Goal: Task Accomplishment & Management: Use online tool/utility

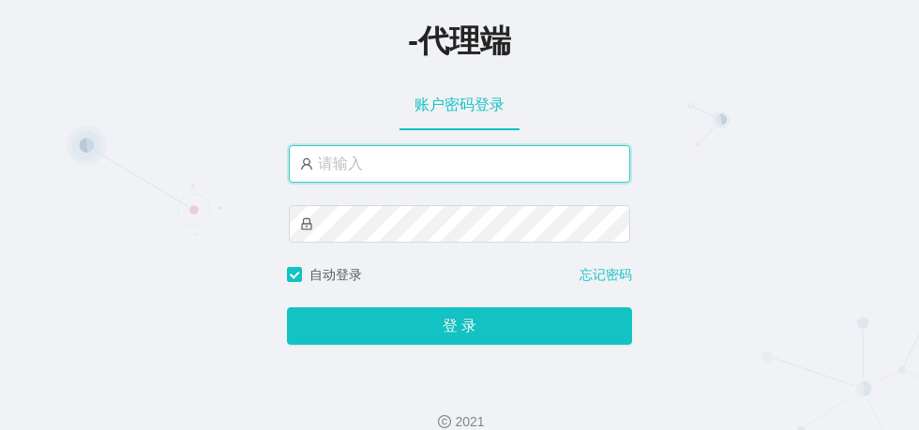
click at [419, 162] on input "text" at bounding box center [459, 164] width 341 height 38
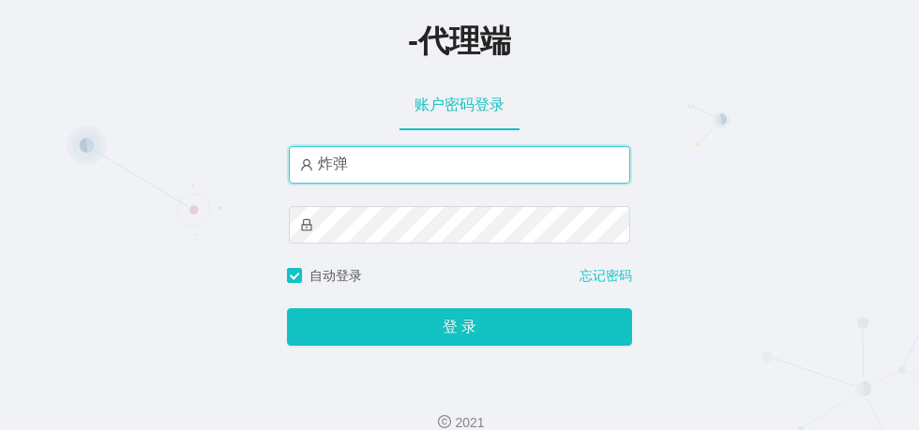
type input "炸"
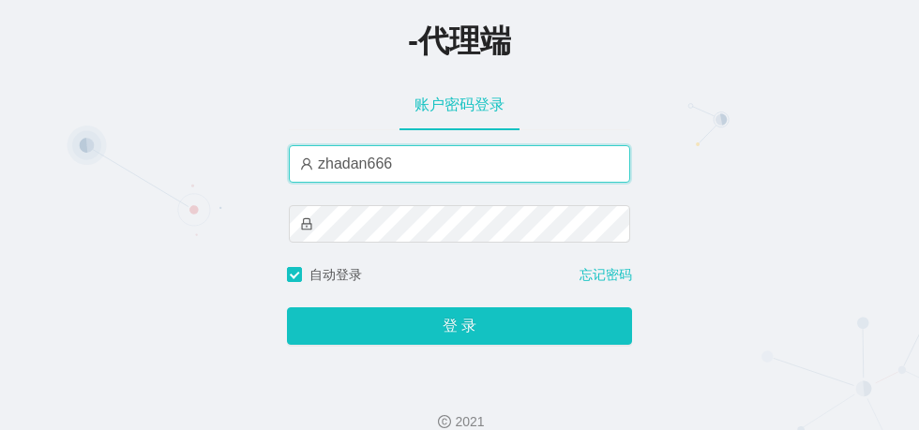
type input "zhadan666"
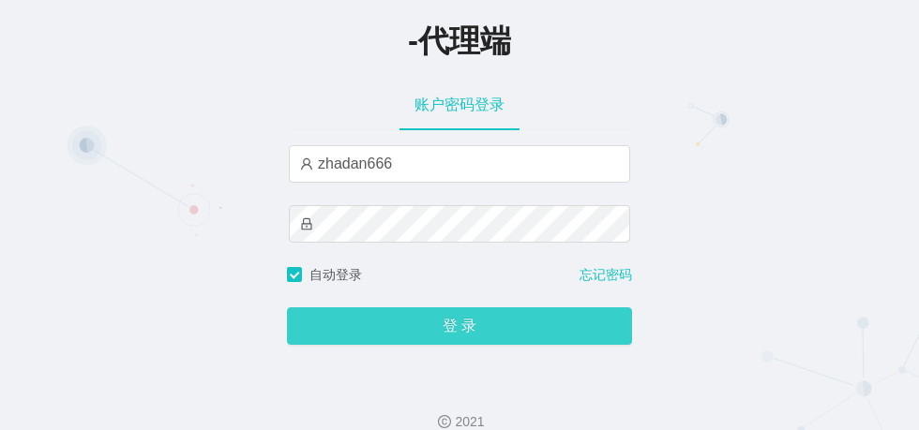
click at [451, 331] on button "登 录" at bounding box center [459, 327] width 345 height 38
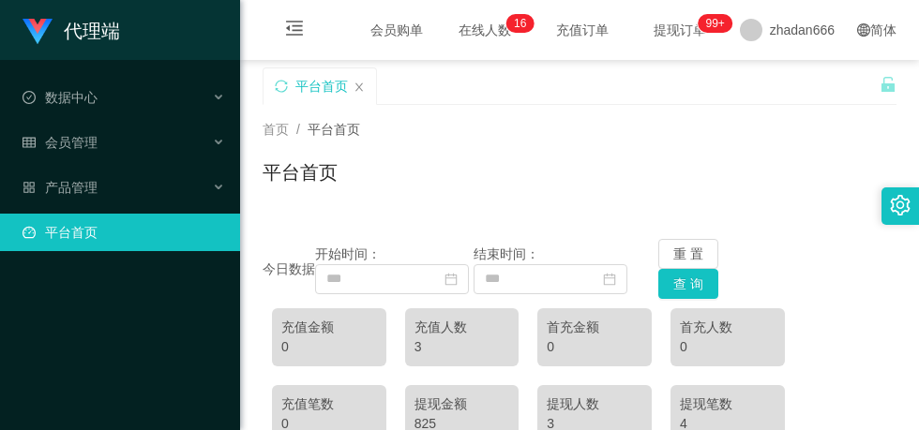
drag, startPoint x: 861, startPoint y: 180, endPoint x: 834, endPoint y: 173, distance: 28.2
click at [861, 180] on div "平台首页" at bounding box center [580, 179] width 634 height 43
click at [83, 99] on span "数据中心" at bounding box center [60, 97] width 75 height 15
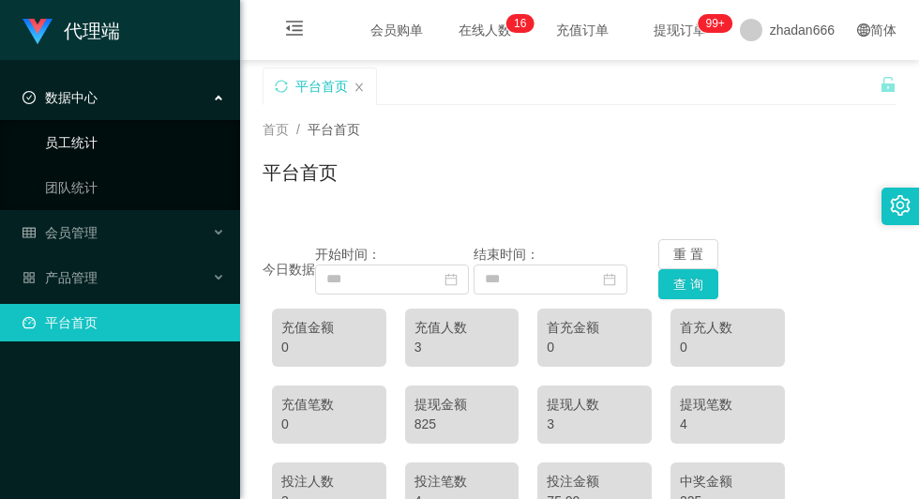
click at [94, 137] on link "员工统计" at bounding box center [135, 143] width 180 height 38
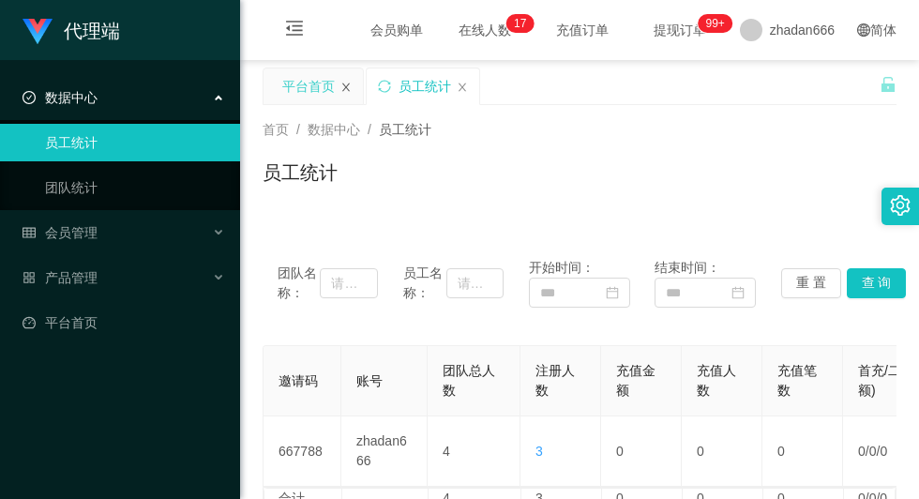
click at [349, 90] on icon "图标: close" at bounding box center [346, 87] width 8 height 8
click at [93, 238] on span "会员管理" at bounding box center [60, 232] width 75 height 15
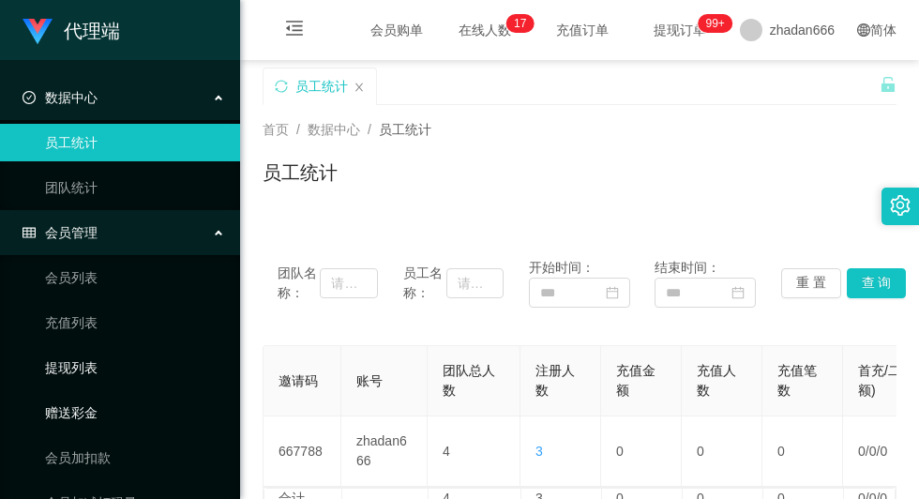
drag, startPoint x: 76, startPoint y: 411, endPoint x: 112, endPoint y: 371, distance: 53.1
click at [76, 411] on link "赠送彩金" at bounding box center [135, 413] width 180 height 38
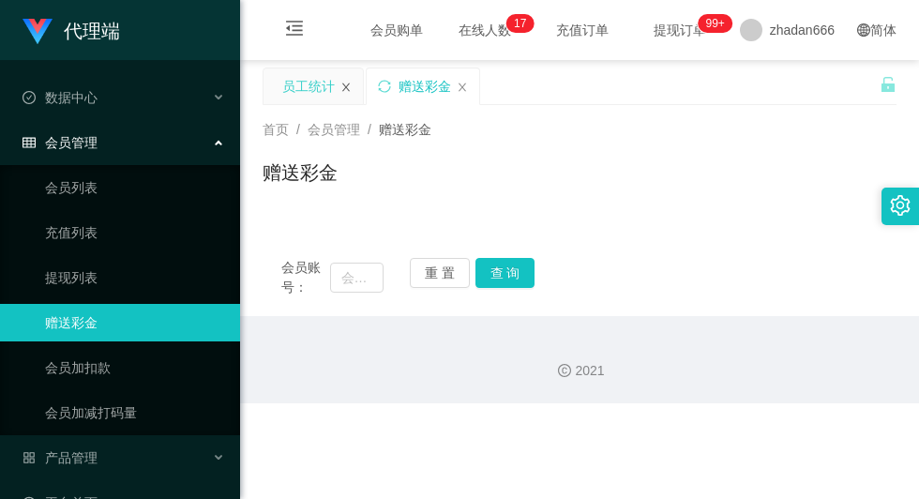
click at [349, 85] on icon "图标: close" at bounding box center [345, 87] width 11 height 11
drag, startPoint x: 366, startPoint y: 275, endPoint x: 387, endPoint y: 268, distance: 22.5
click at [366, 275] on input "text" at bounding box center [357, 278] width 54 height 30
click at [508, 280] on button "查 询" at bounding box center [505, 273] width 60 height 30
click at [363, 288] on input "text" at bounding box center [357, 278] width 54 height 30
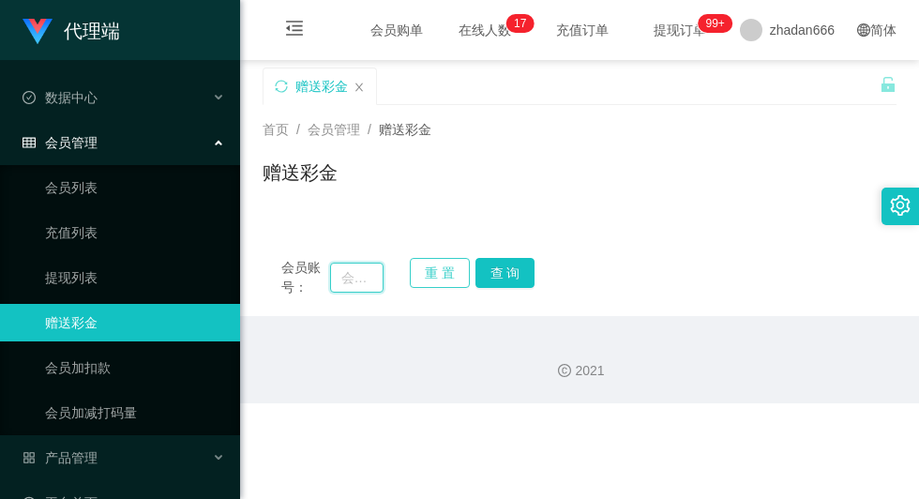
paste input "Louistey"
type input "Louistey"
click at [500, 276] on button "查 询" at bounding box center [505, 273] width 60 height 30
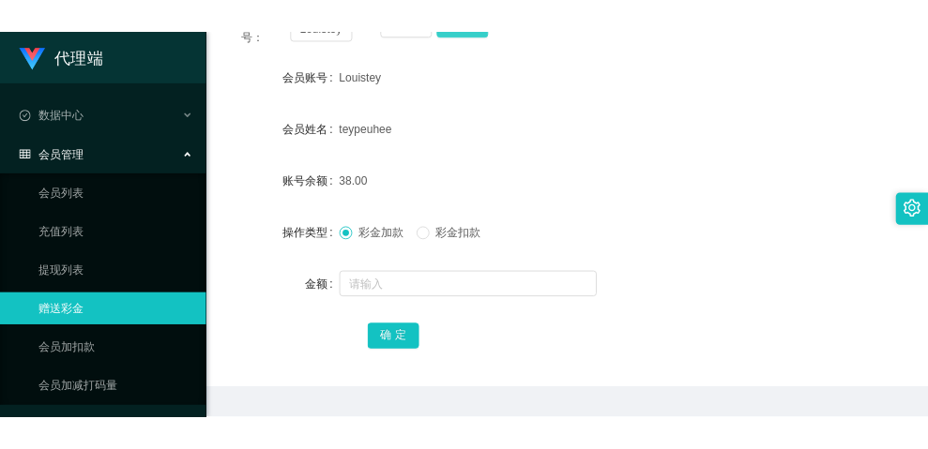
scroll to position [188, 0]
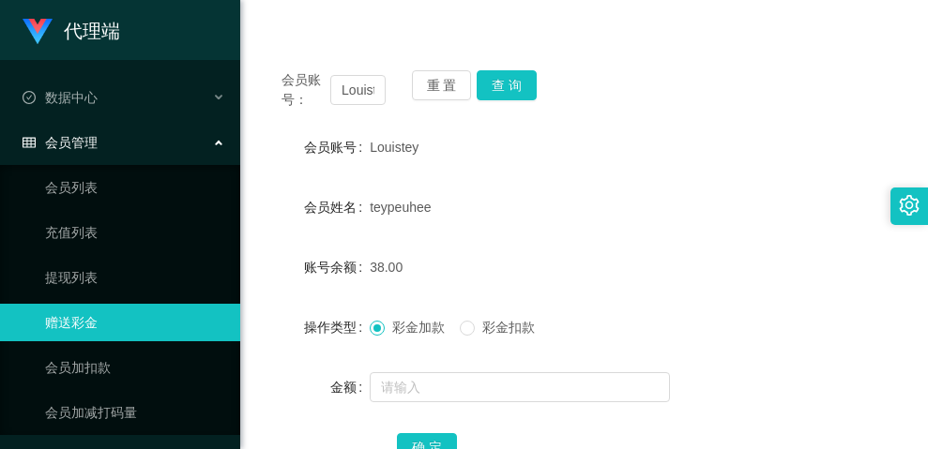
drag, startPoint x: 522, startPoint y: 242, endPoint x: 532, endPoint y: 236, distance: 10.9
click at [522, 242] on form "会员账号 Louistey 会员姓名 teypeuhee 账号余额 38.00 操作类型 彩金加款 彩金扣款 金额 确 定" at bounding box center [584, 297] width 642 height 338
click at [520, 86] on button "查 询" at bounding box center [506, 85] width 60 height 30
click at [518, 280] on div "38.00" at bounding box center [557, 268] width 375 height 38
click at [721, 386] on div at bounding box center [557, 388] width 375 height 38
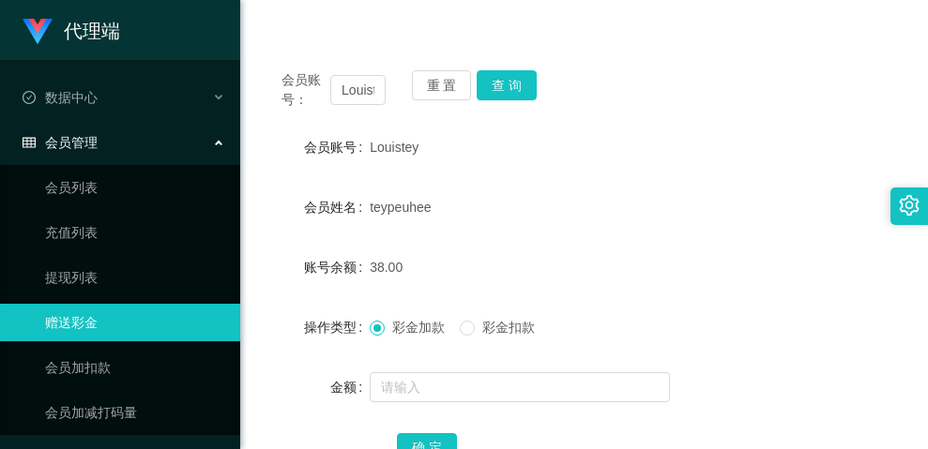
drag, startPoint x: 659, startPoint y: 355, endPoint x: 666, endPoint y: 335, distance: 20.8
click at [659, 355] on form "会员账号 Louistey 会员姓名 teypeuhee 账号余额 38.00 操作类型 彩金加款 彩金扣款 金额 确 定" at bounding box center [584, 297] width 642 height 338
drag, startPoint x: 724, startPoint y: 238, endPoint x: 462, endPoint y: 29, distance: 335.0
click at [678, 219] on div "teypeuhee" at bounding box center [557, 208] width 375 height 38
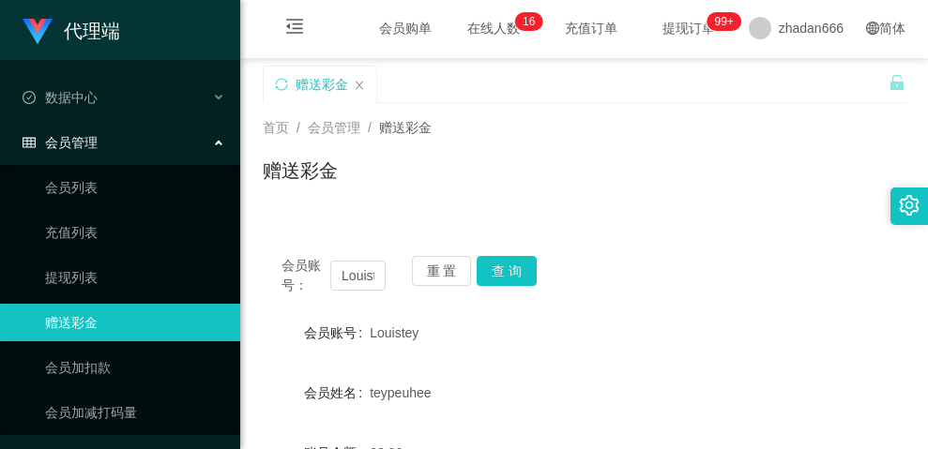
scroll to position [0, 0]
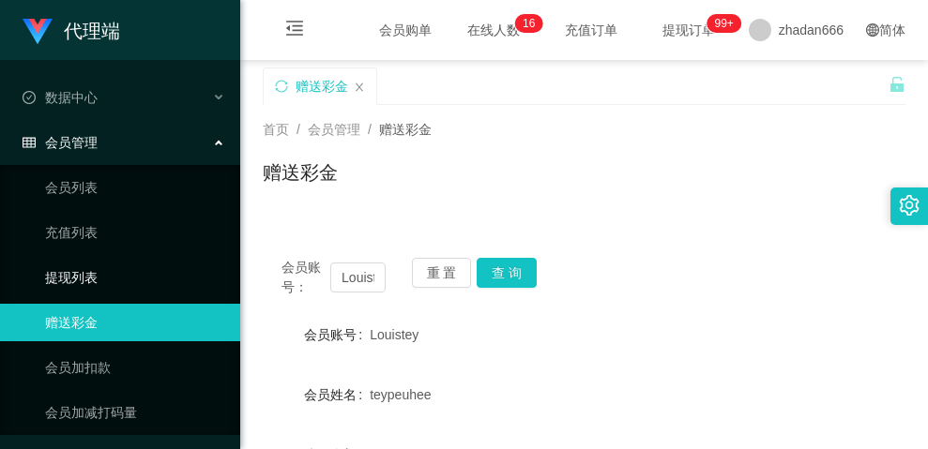
click at [84, 274] on link "提现列表" at bounding box center [135, 278] width 180 height 38
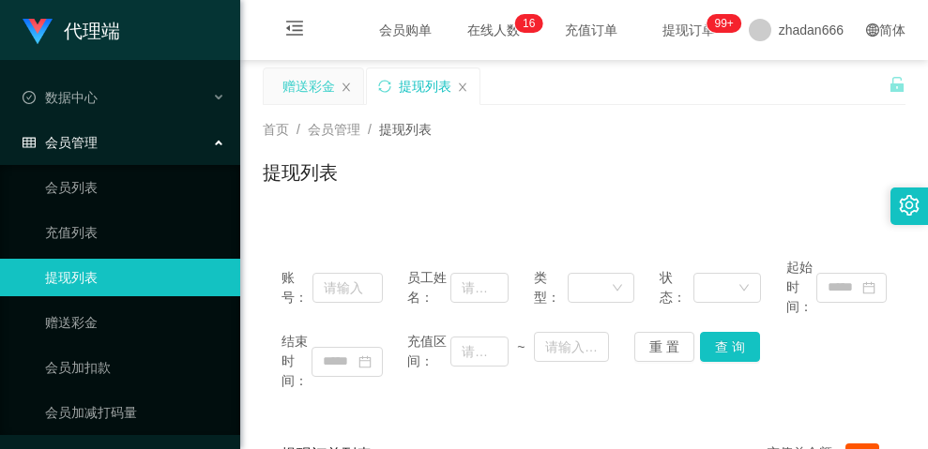
click at [309, 83] on div "赠送彩金" at bounding box center [308, 86] width 53 height 36
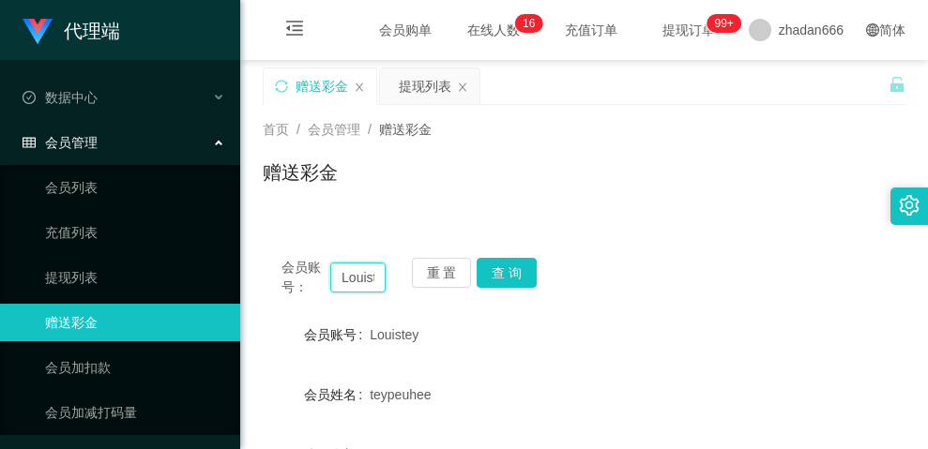
click at [353, 286] on input "Louistey" at bounding box center [357, 278] width 55 height 30
click at [417, 92] on div "提现列表" at bounding box center [425, 86] width 53 height 36
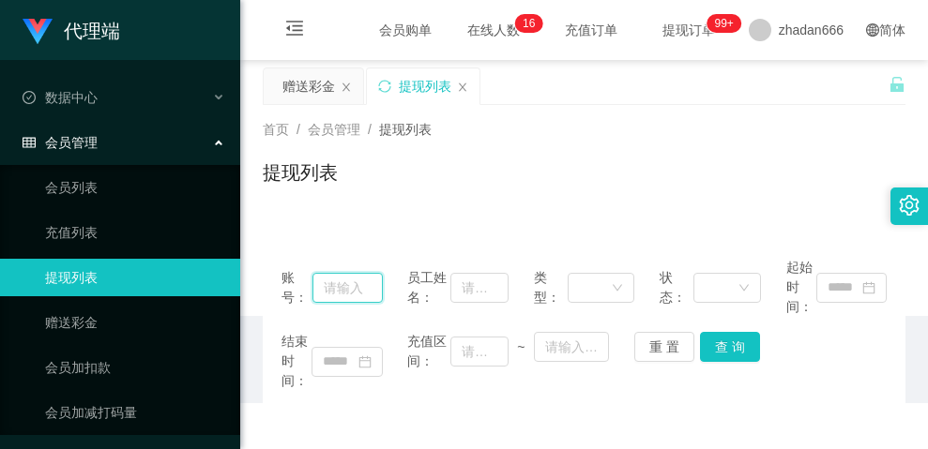
click at [357, 281] on input "text" at bounding box center [347, 288] width 70 height 30
paste input "Louistey"
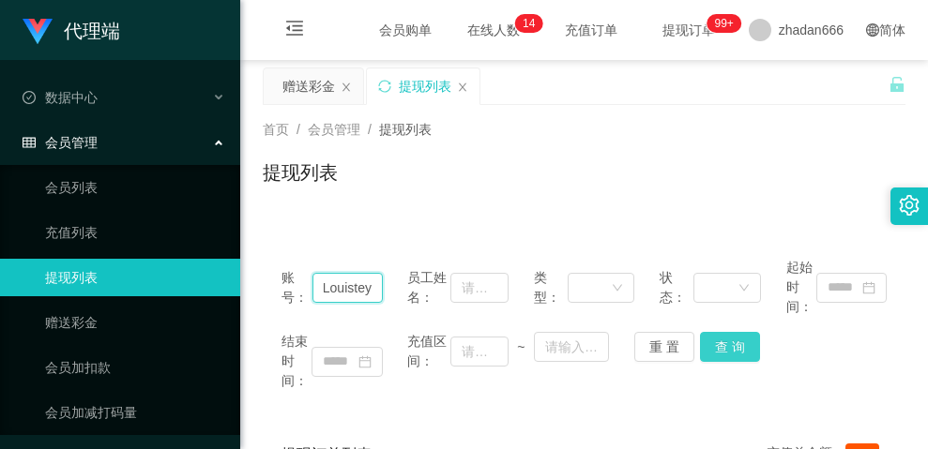
type input "Louistey"
click at [708, 347] on button "查 询" at bounding box center [730, 347] width 60 height 30
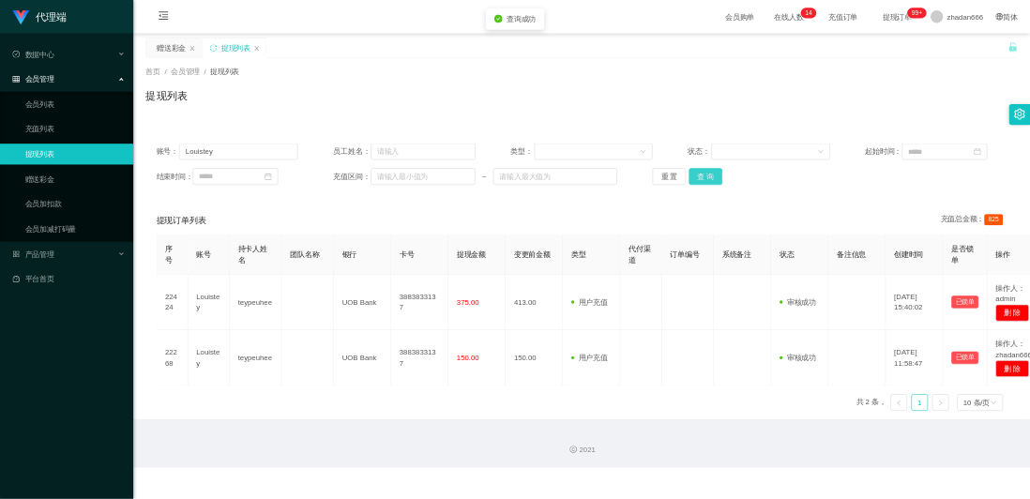
scroll to position [0, 0]
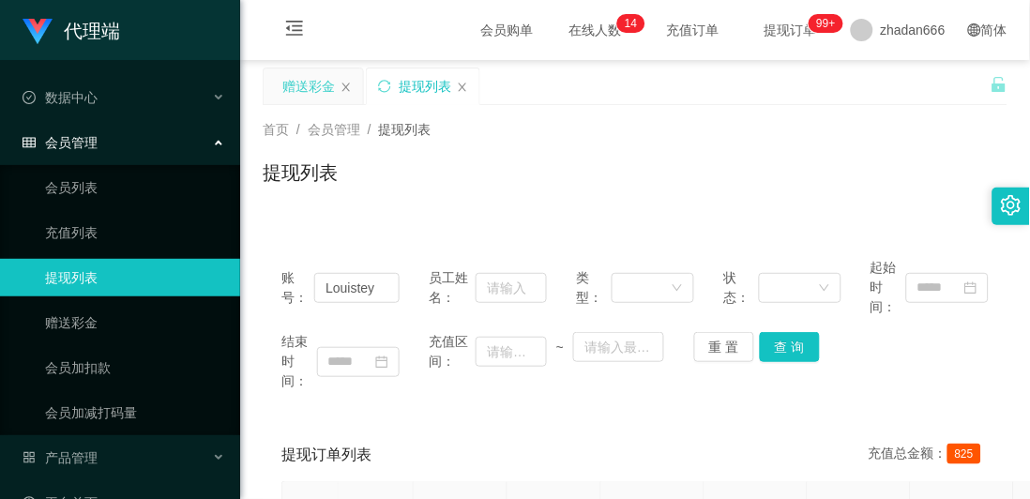
click at [310, 91] on div "赠送彩金" at bounding box center [308, 86] width 53 height 36
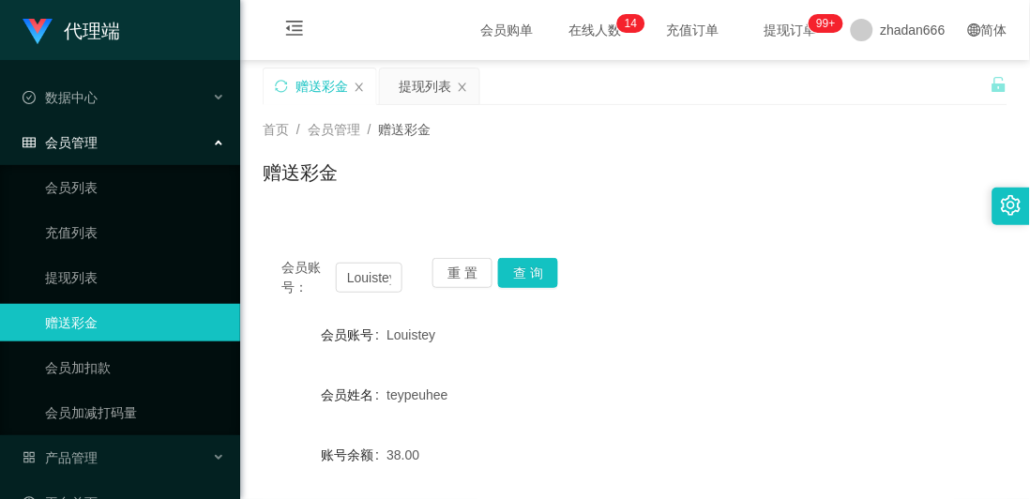
click at [850, 371] on form "会员账号 Louistey 会员姓名 teypeuhee 账号余额 38.00 操作类型 彩金加款 彩金扣款 金额 确 定" at bounding box center [635, 485] width 745 height 338
drag, startPoint x: 655, startPoint y: 316, endPoint x: 573, endPoint y: 289, distance: 86.0
click at [655, 316] on div "Louistey" at bounding box center [603, 335] width 434 height 38
click at [513, 273] on button "查 询" at bounding box center [528, 273] width 60 height 30
click at [679, 415] on form "会员账号 Louistey 会员姓名 teypeuhee 账号余额 38.00 操作类型 彩金加款 彩金扣款 金额 确 定" at bounding box center [635, 485] width 745 height 338
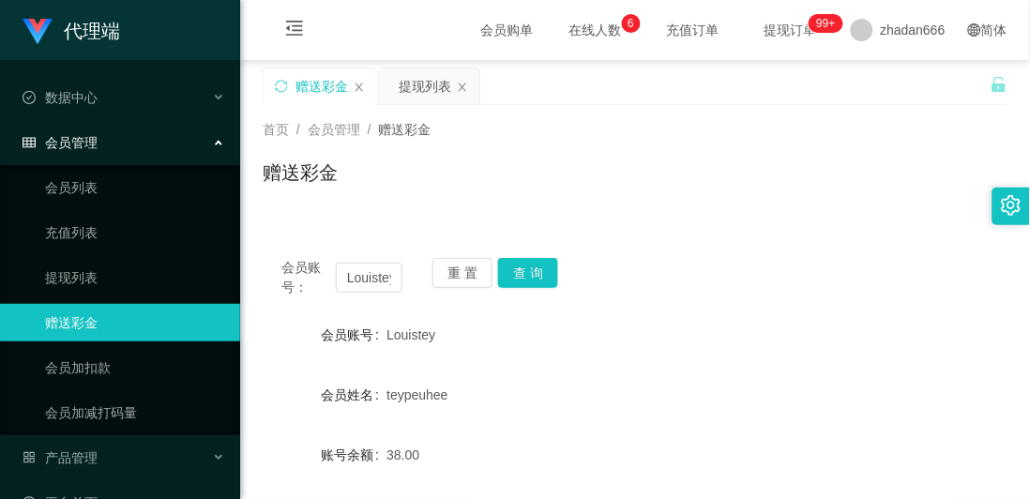
click at [621, 244] on div "会员账号： Louistey 重 置 查 询 会员账号 Louistey 会员姓名 teypeuhee 账号余额 38.00 操作类型 彩金加款 彩金扣款 金…" at bounding box center [635, 467] width 745 height 456
click at [531, 279] on button "查 询" at bounding box center [528, 273] width 60 height 30
drag, startPoint x: 698, startPoint y: 340, endPoint x: 733, endPoint y: 319, distance: 41.7
click at [699, 340] on div "Louistey" at bounding box center [603, 335] width 434 height 38
drag, startPoint x: 803, startPoint y: 392, endPoint x: 985, endPoint y: 219, distance: 251.4
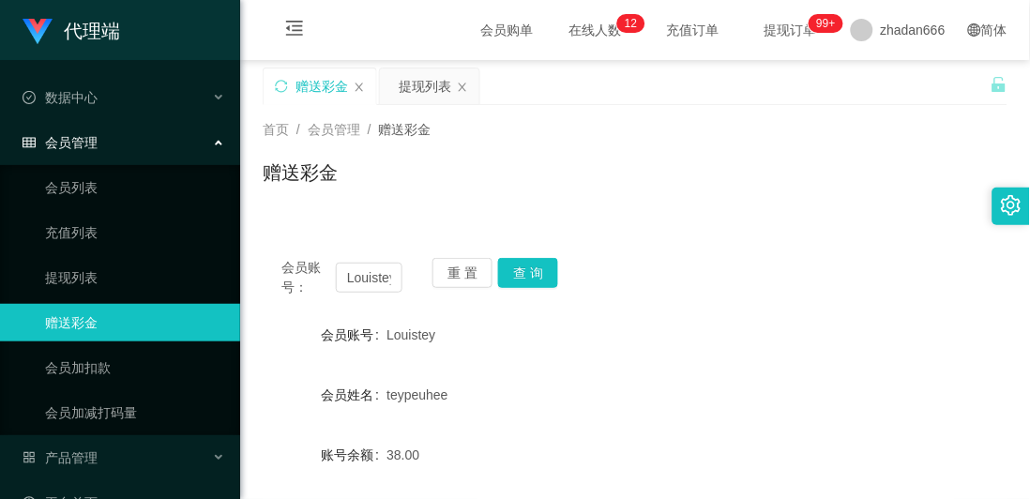
click at [805, 390] on div "teypeuhee" at bounding box center [603, 395] width 434 height 38
click at [532, 257] on div "会员账号： Louistey 重 置 查 询 会员账号 Louistey 会员姓名 teypeuhee 账号余额 38.00 操作类型 彩金加款 彩金扣款 金…" at bounding box center [635, 467] width 745 height 456
click at [533, 266] on button "查 询" at bounding box center [528, 273] width 60 height 30
click at [867, 263] on div "会员账号： Louistey 重 置 查 询" at bounding box center [635, 277] width 745 height 39
click at [686, 185] on div "赠送彩金" at bounding box center [635, 179] width 745 height 43
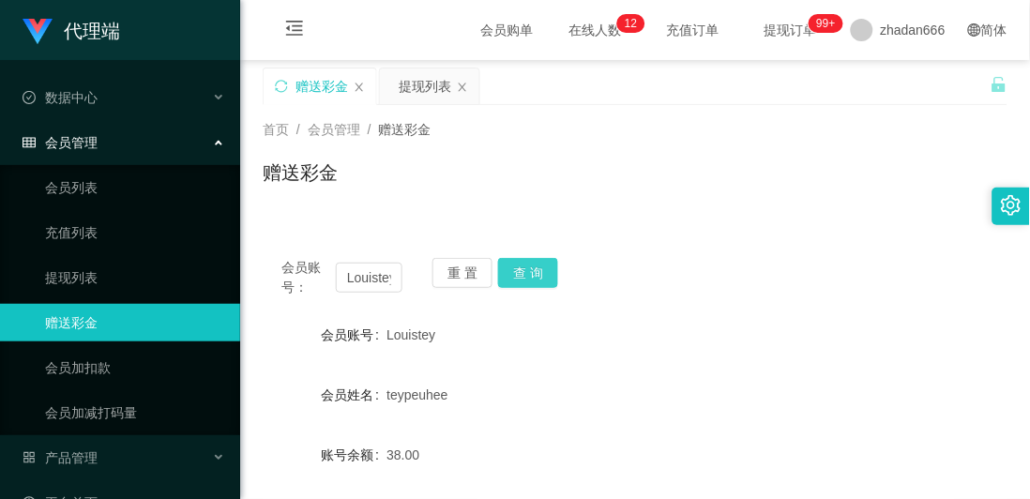
click at [519, 268] on button "查 询" at bounding box center [528, 273] width 60 height 30
click at [675, 323] on div "Louistey" at bounding box center [603, 335] width 434 height 38
click at [689, 307] on div "会员账号： Louistey 重 置 查 询 会员账号 Louistey 会员姓名 teypeuhee 账号余额 38.00 操作类型 彩金加款 彩金扣款 金…" at bounding box center [635, 467] width 745 height 456
drag, startPoint x: 578, startPoint y: 361, endPoint x: 550, endPoint y: 311, distance: 57.1
click at [578, 358] on form "会员账号 Louistey 会员姓名 teypeuhee 账号余额 38.00 操作类型 彩金加款 彩金扣款 金额 确 定" at bounding box center [635, 485] width 745 height 338
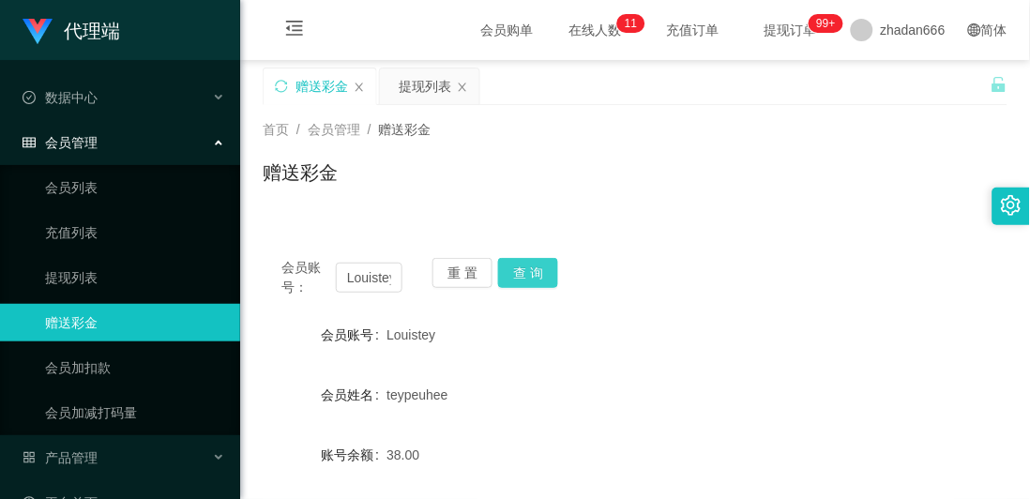
click at [532, 277] on button "查 询" at bounding box center [528, 273] width 60 height 30
click at [611, 282] on div "会员账号： Louistey 重 置 查 询" at bounding box center [635, 277] width 745 height 39
click at [596, 400] on div "teypeuhee" at bounding box center [603, 395] width 434 height 38
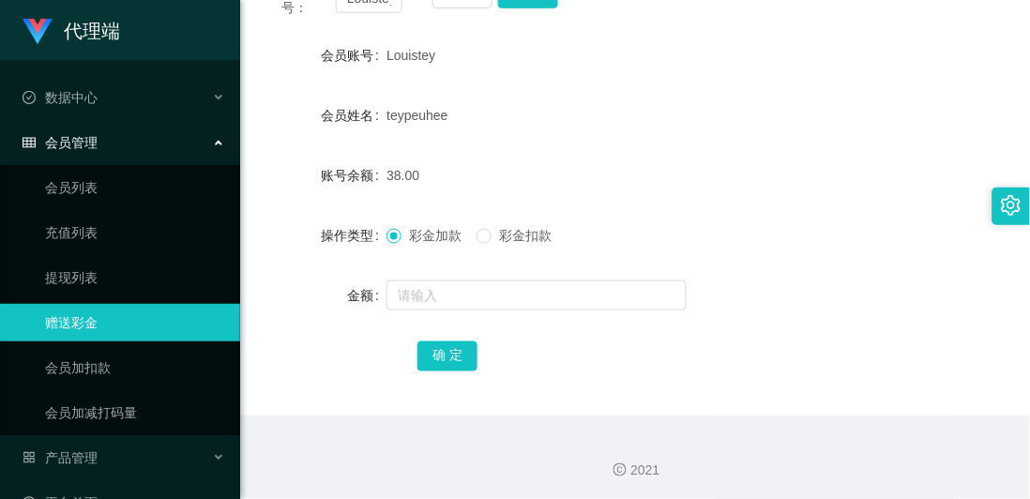
scroll to position [283, 0]
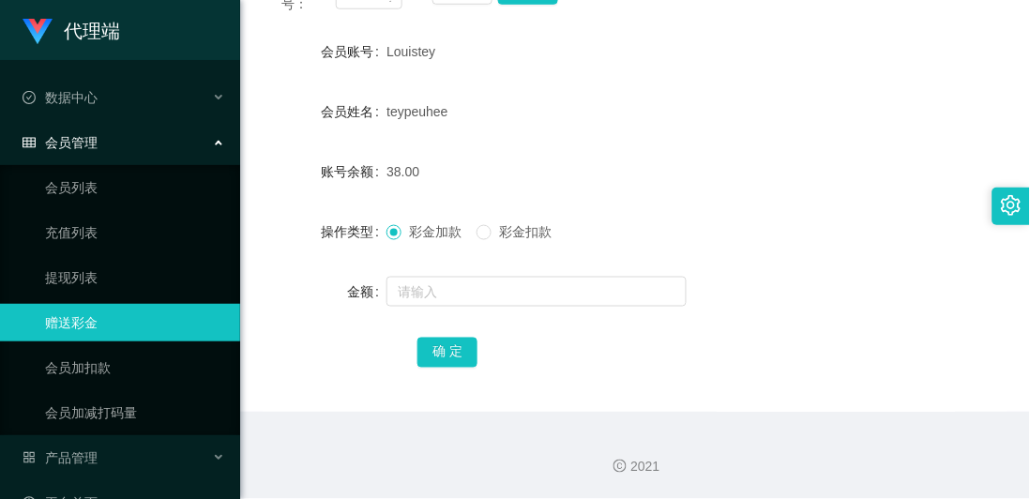
click at [493, 226] on span "彩金扣款" at bounding box center [525, 231] width 68 height 15
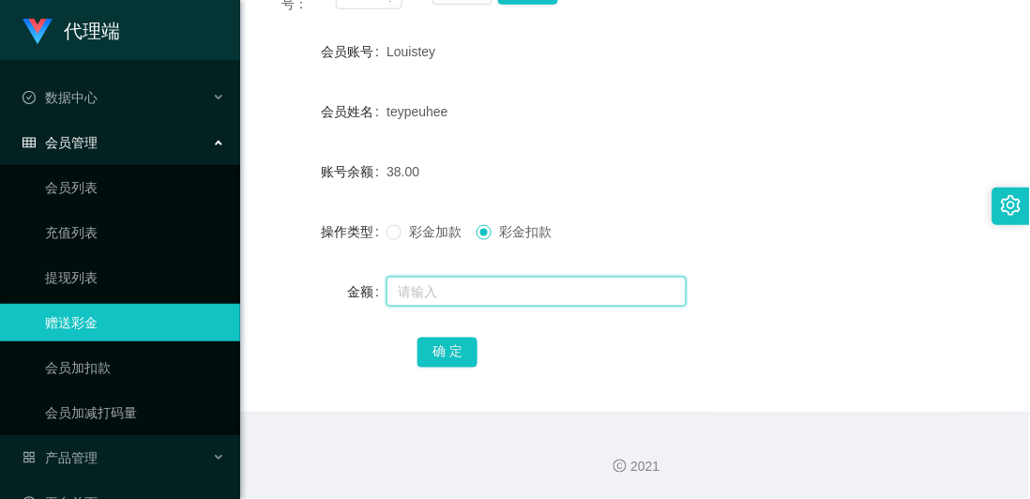
click at [492, 292] on input "text" at bounding box center [536, 292] width 300 height 30
type input "38"
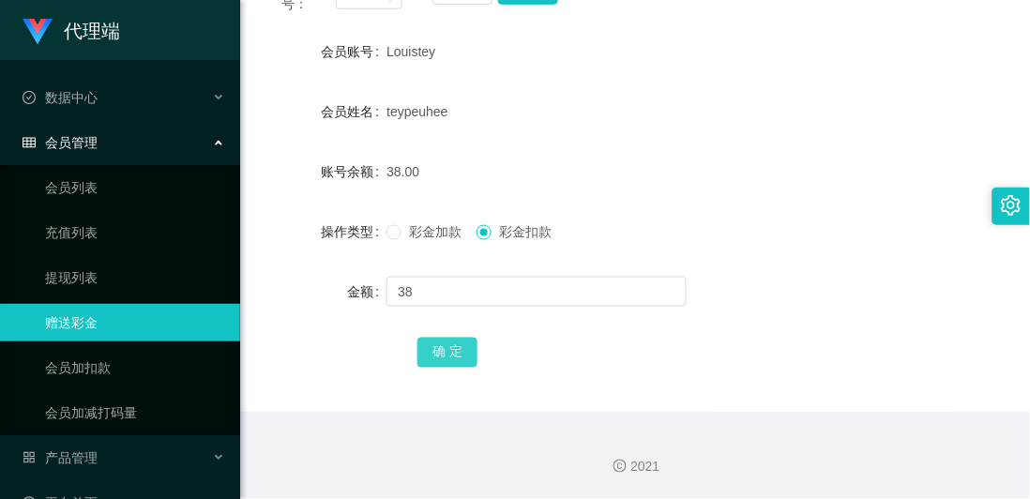
click at [462, 353] on button "确 定" at bounding box center [447, 353] width 60 height 30
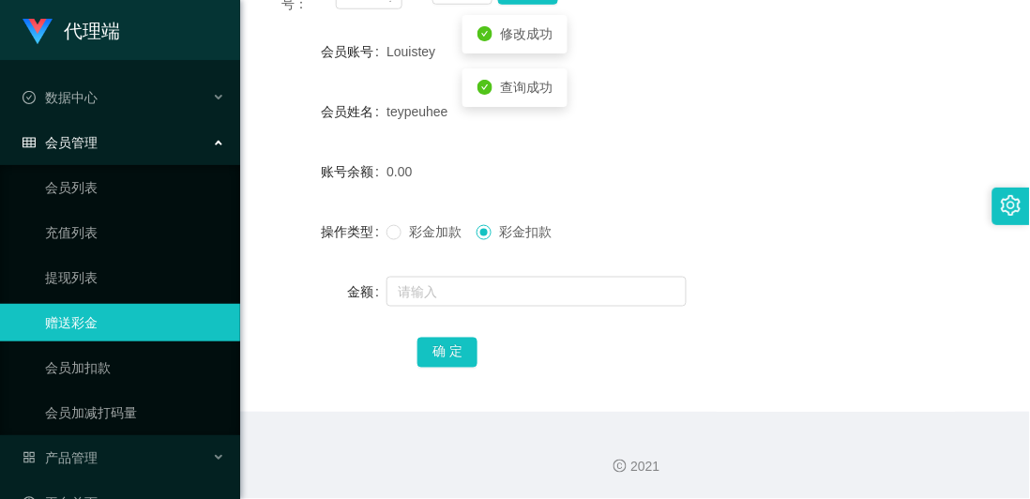
click at [410, 234] on span "彩金加款" at bounding box center [435, 231] width 68 height 15
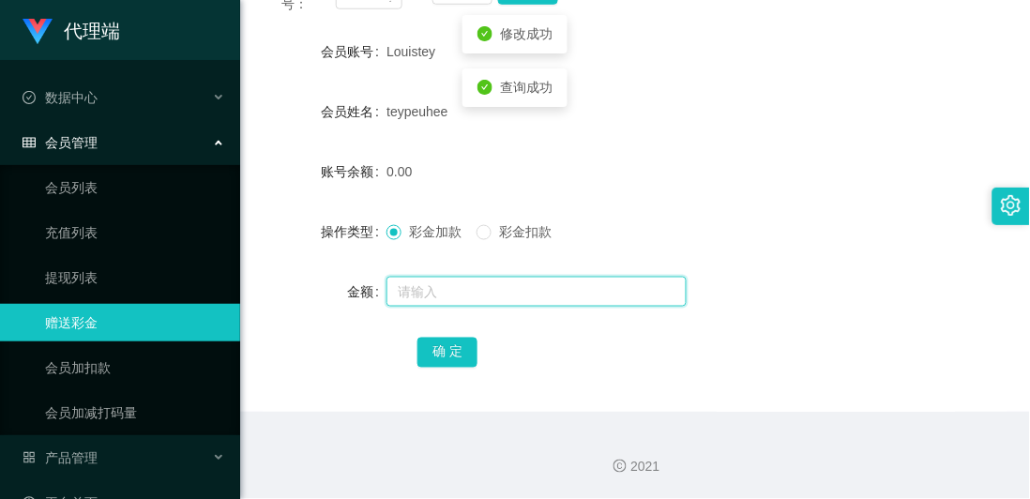
click at [415, 301] on input "text" at bounding box center [536, 292] width 300 height 30
type input "38"
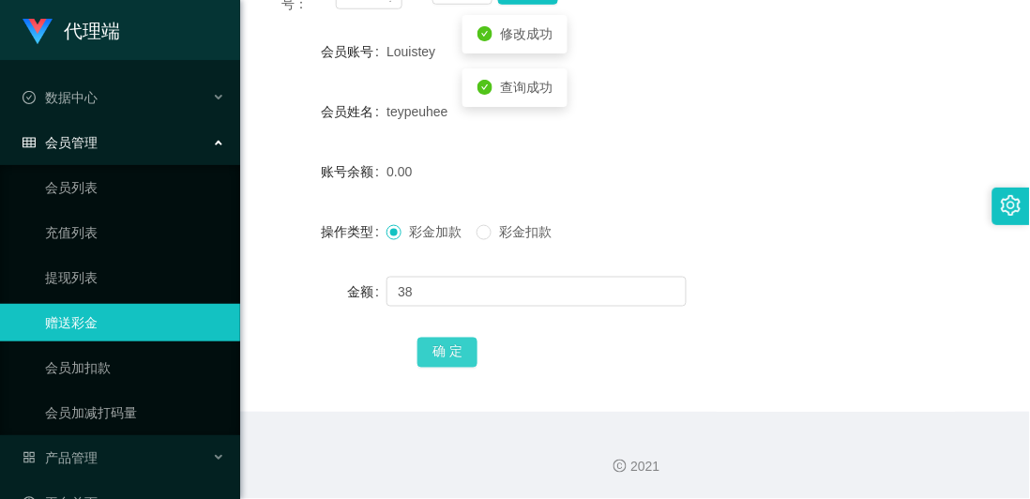
click at [430, 340] on button "确 定" at bounding box center [447, 353] width 60 height 30
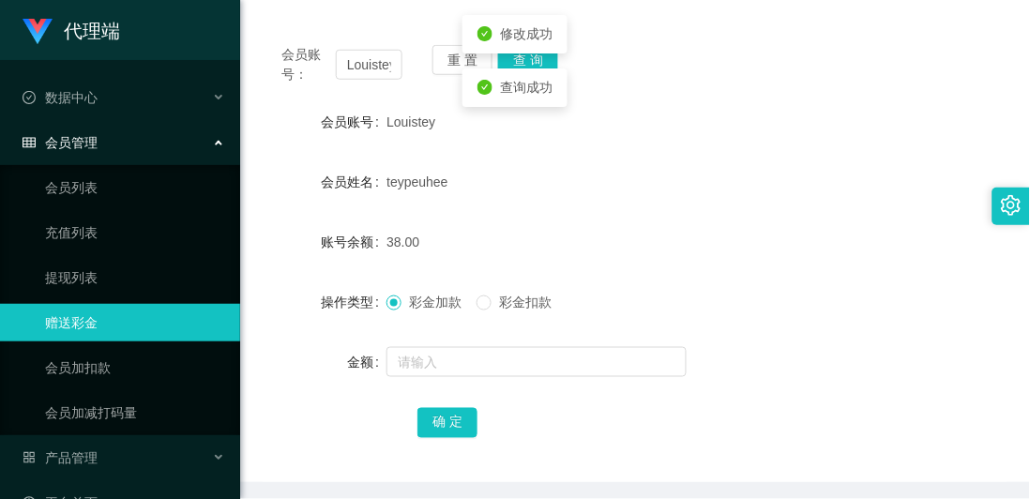
click at [611, 241] on form "会员账号 Louistey 会员姓名 teypeuhee 账号余额 38.00 操作类型 彩金加款 彩金扣款 金额 确 定" at bounding box center [635, 272] width 745 height 338
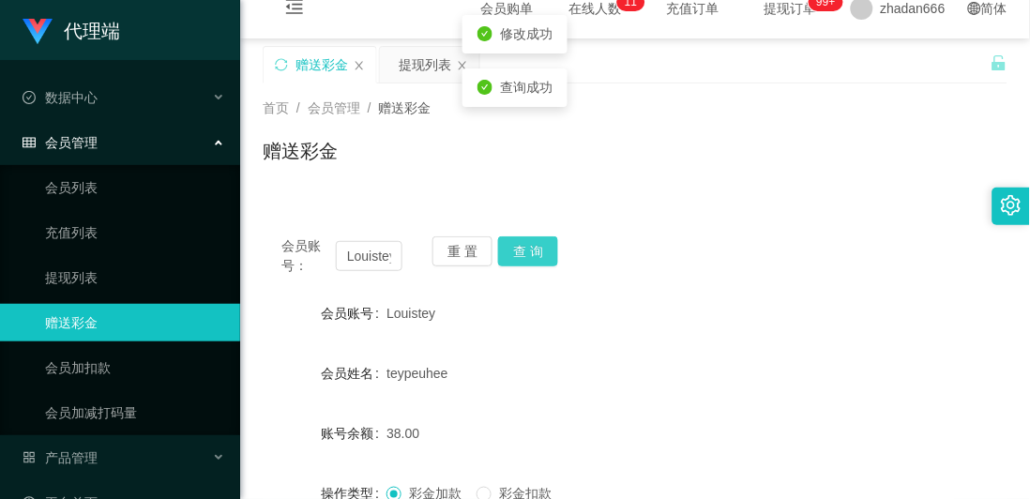
scroll to position [0, 0]
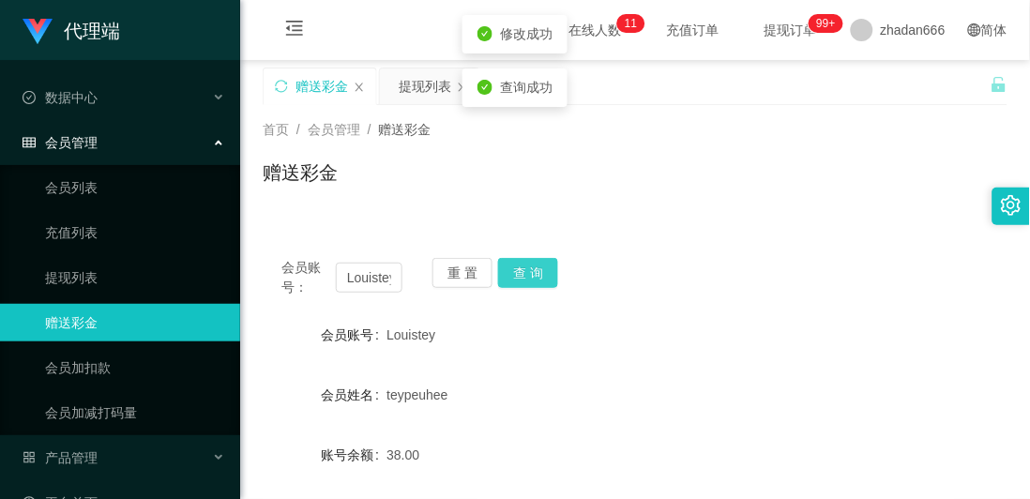
click at [531, 270] on button "查 询" at bounding box center [528, 273] width 60 height 30
click at [788, 343] on div "Louistey" at bounding box center [603, 335] width 434 height 38
click at [523, 273] on button "查 询" at bounding box center [528, 273] width 60 height 30
click at [774, 316] on div "Louistey" at bounding box center [603, 335] width 434 height 38
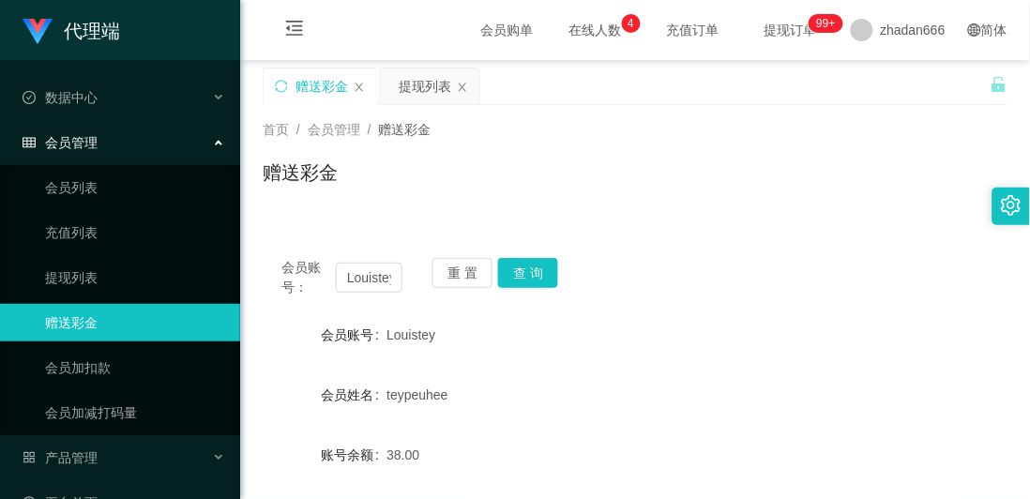
click at [727, 396] on div "teypeuhee" at bounding box center [603, 395] width 434 height 38
click at [667, 324] on div "Louistey" at bounding box center [603, 335] width 434 height 38
click at [883, 380] on div "会员姓名 teypeuhee" at bounding box center [635, 395] width 745 height 38
click at [707, 288] on div "会员账号： Louistey 重 置 查 询" at bounding box center [635, 277] width 745 height 39
drag, startPoint x: 832, startPoint y: 203, endPoint x: 774, endPoint y: 78, distance: 137.6
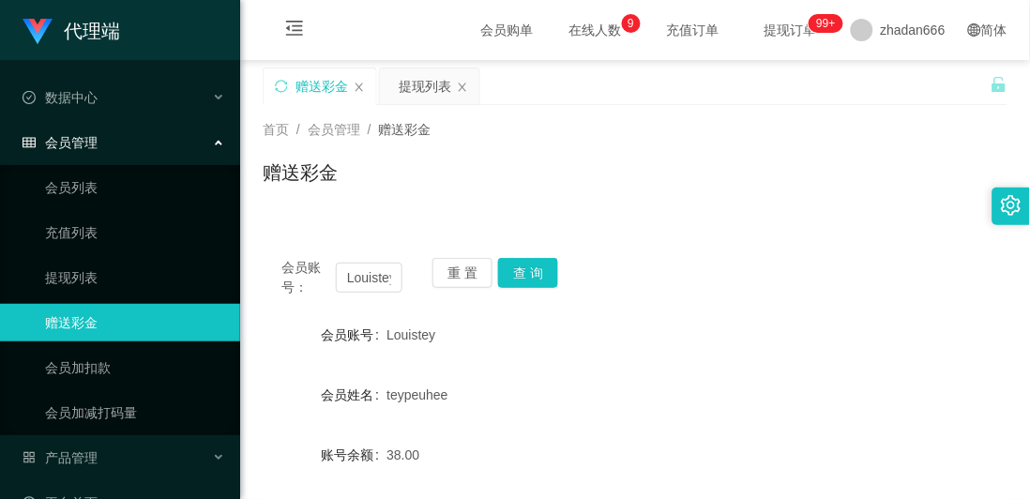
click at [832, 203] on div "首页 / 会员管理 / 赠送彩金 / 赠送彩金" at bounding box center [635, 161] width 790 height 112
drag, startPoint x: 872, startPoint y: 353, endPoint x: 1013, endPoint y: 295, distance: 151.9
click at [873, 352] on div "会员账号 Louistey" at bounding box center [635, 335] width 745 height 38
drag, startPoint x: 536, startPoint y: 172, endPoint x: 536, endPoint y: 181, distance: 9.4
click at [536, 176] on div "赠送彩金" at bounding box center [635, 179] width 745 height 43
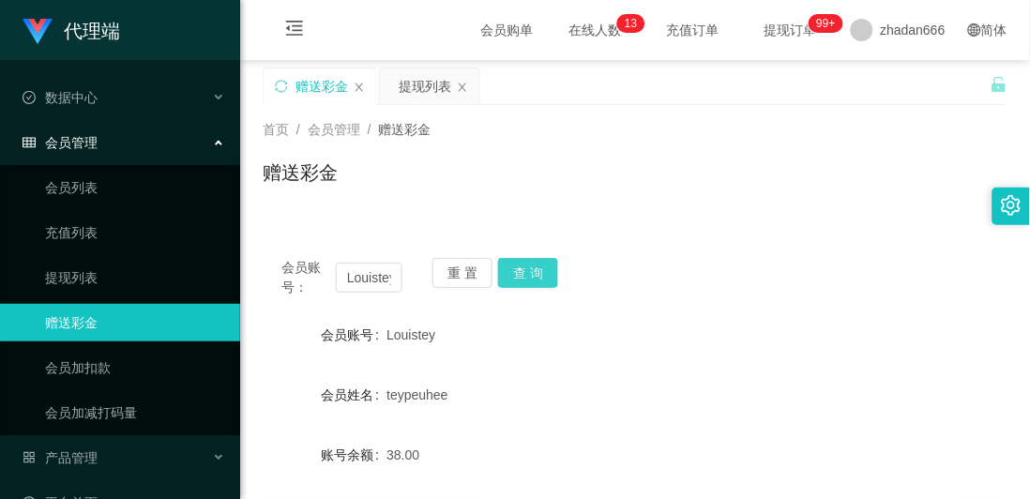
click at [541, 267] on button "查 询" at bounding box center [528, 273] width 60 height 30
click at [662, 232] on div "会员账号： Louistey 重 置 查 询 会员账号 Louistey 会员姓名 teypeuhee 账号余额 38.00 操作类型 彩金加款 彩金扣款 金…" at bounding box center [635, 456] width 745 height 478
click at [685, 359] on form "会员账号 Louistey 会员姓名 teypeuhee 账号余额 38.00 操作类型 彩金加款 彩金扣款 金额 确 定" at bounding box center [635, 485] width 745 height 338
click at [581, 279] on div "会员账号： Louistey 重 置 查 询" at bounding box center [635, 277] width 745 height 39
click at [506, 286] on button "查 询" at bounding box center [528, 273] width 60 height 30
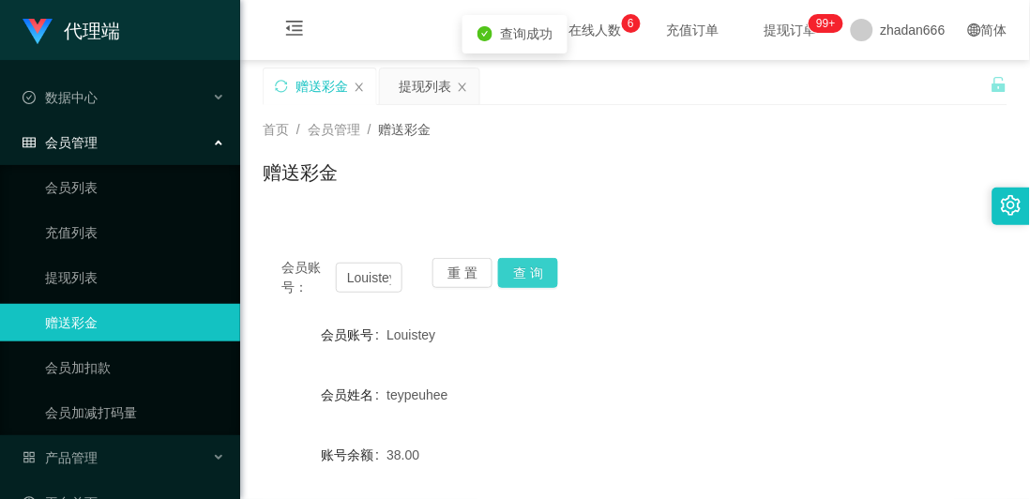
click at [521, 278] on button "查 询" at bounding box center [528, 273] width 60 height 30
drag, startPoint x: 760, startPoint y: 216, endPoint x: 767, endPoint y: 194, distance: 22.8
click at [761, 217] on div "会员账号： Louistey 重 置 查 询 会员账号 Louistey 会员姓名 teypeuhee 账号余额 38.00 操作类型 彩金加款 彩金扣款 金…" at bounding box center [635, 456] width 745 height 478
click at [522, 264] on button "查 询" at bounding box center [528, 273] width 60 height 30
click at [522, 272] on button "查 询" at bounding box center [528, 273] width 60 height 30
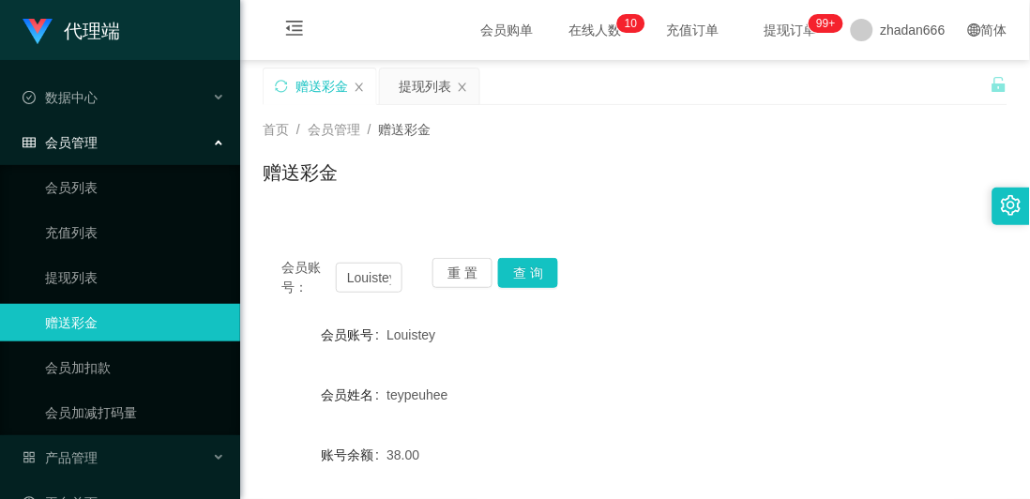
click at [659, 261] on div "会员账号： Louistey 重 置 查 询" at bounding box center [635, 277] width 745 height 39
click at [519, 277] on button "查 询" at bounding box center [528, 273] width 60 height 30
click at [606, 165] on div "赠送彩金" at bounding box center [635, 179] width 745 height 43
click at [521, 274] on button "查 询" at bounding box center [528, 273] width 60 height 30
click at [647, 389] on div "teypeuhee" at bounding box center [603, 395] width 434 height 38
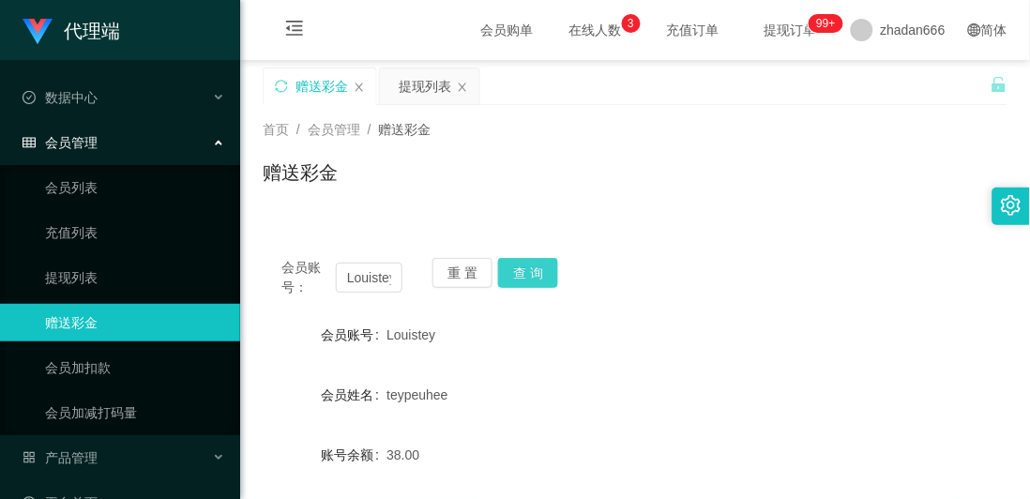
click at [516, 279] on button "查 询" at bounding box center [528, 273] width 60 height 30
click at [774, 301] on div "会员账号： Louistey 重 置 查 询 会员账号 Louistey 会员姓名 teypeuhee 账号余额 38.00 操作类型 彩金加款 彩金扣款 金…" at bounding box center [635, 467] width 745 height 456
click at [671, 364] on form "会员账号 Louistey 会员姓名 teypeuhee 账号余额 38.00 操作类型 彩金加款 彩金扣款 金额 确 定" at bounding box center [635, 485] width 745 height 338
click at [520, 279] on button "查 询" at bounding box center [528, 273] width 60 height 30
drag, startPoint x: 686, startPoint y: 373, endPoint x: 682, endPoint y: 361, distance: 13.1
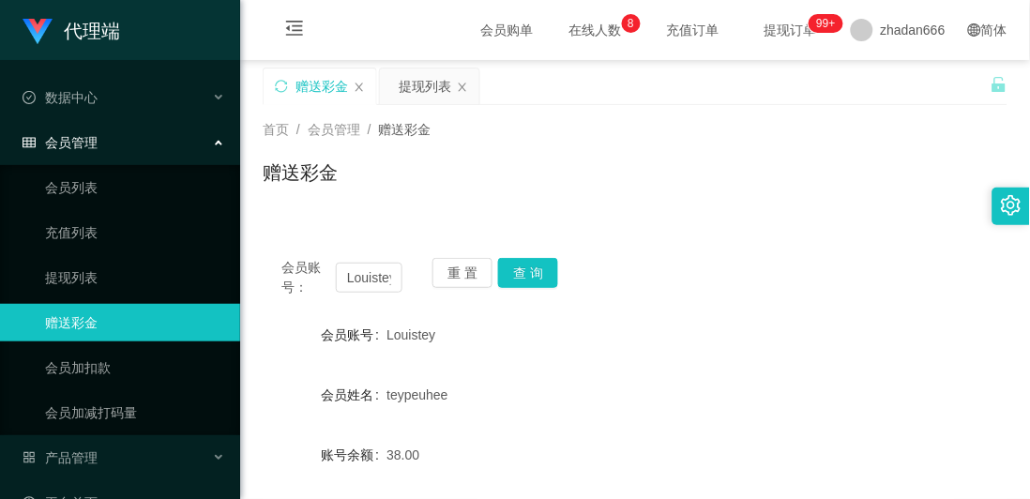
click at [686, 370] on form "会员账号 Louistey 会员姓名 teypeuhee 账号余额 38.00 操作类型 彩金加款 彩金扣款 金额 确 定" at bounding box center [635, 485] width 745 height 338
click at [537, 275] on button "查 询" at bounding box center [528, 273] width 60 height 30
